Goal: Transaction & Acquisition: Purchase product/service

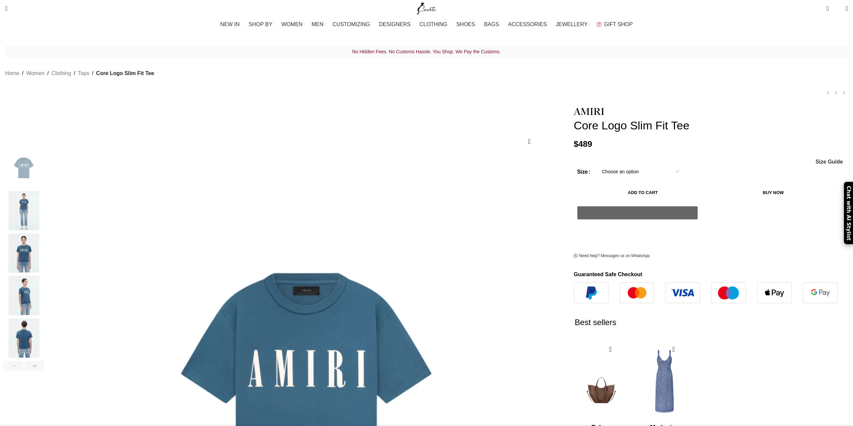
click at [44, 208] on img "2 / 7" at bounding box center [23, 210] width 41 height 39
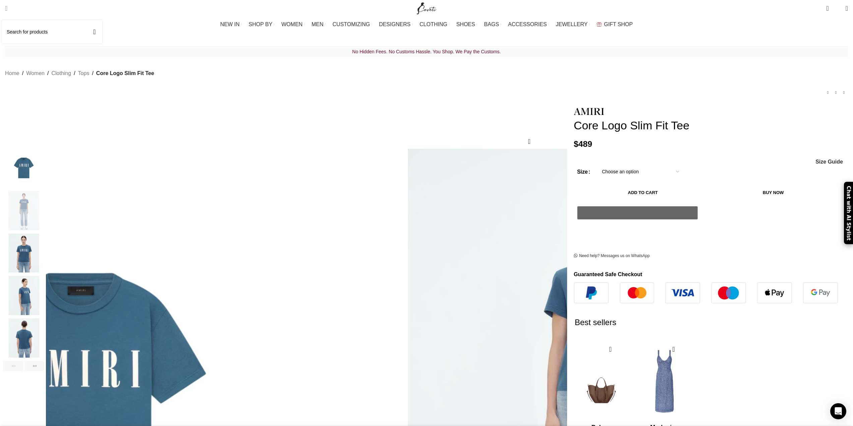
click at [11, 11] on link "Search" at bounding box center [6, 8] width 9 height 13
click at [43, 32] on input "Search" at bounding box center [52, 31] width 101 height 23
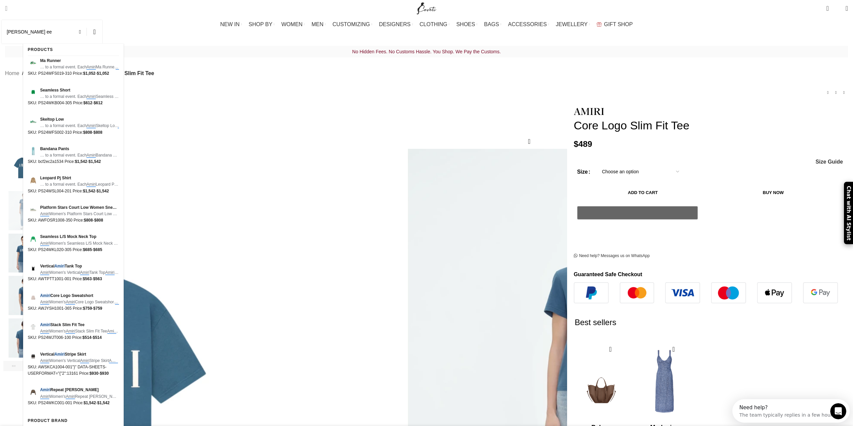
click at [87, 20] on button "Search" at bounding box center [94, 31] width 15 height 23
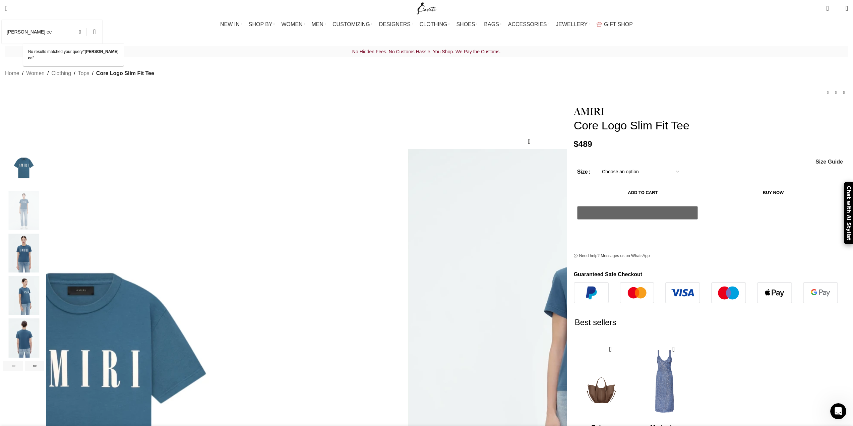
click at [52, 30] on input "[PERSON_NAME] ee" at bounding box center [52, 31] width 101 height 23
click at [87, 20] on button "Search" at bounding box center [94, 31] width 15 height 23
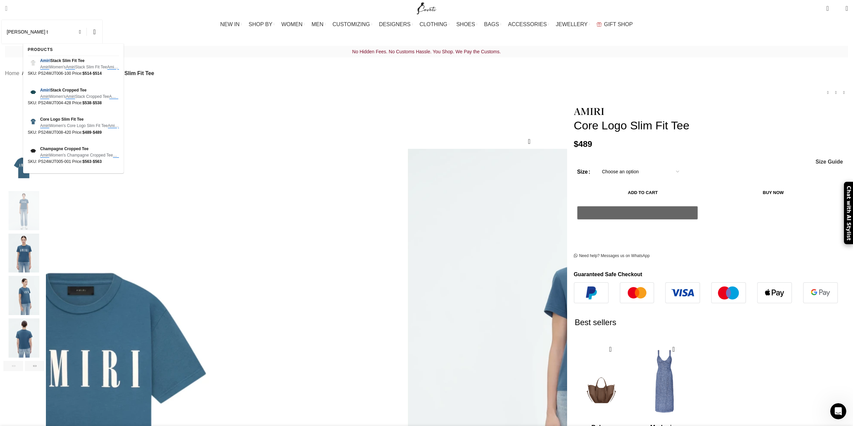
scroll to position [0, 141]
type input "[PERSON_NAME] t shirt"
click at [87, 20] on button "Search" at bounding box center [94, 31] width 15 height 23
